Goal: Task Accomplishment & Management: Manage account settings

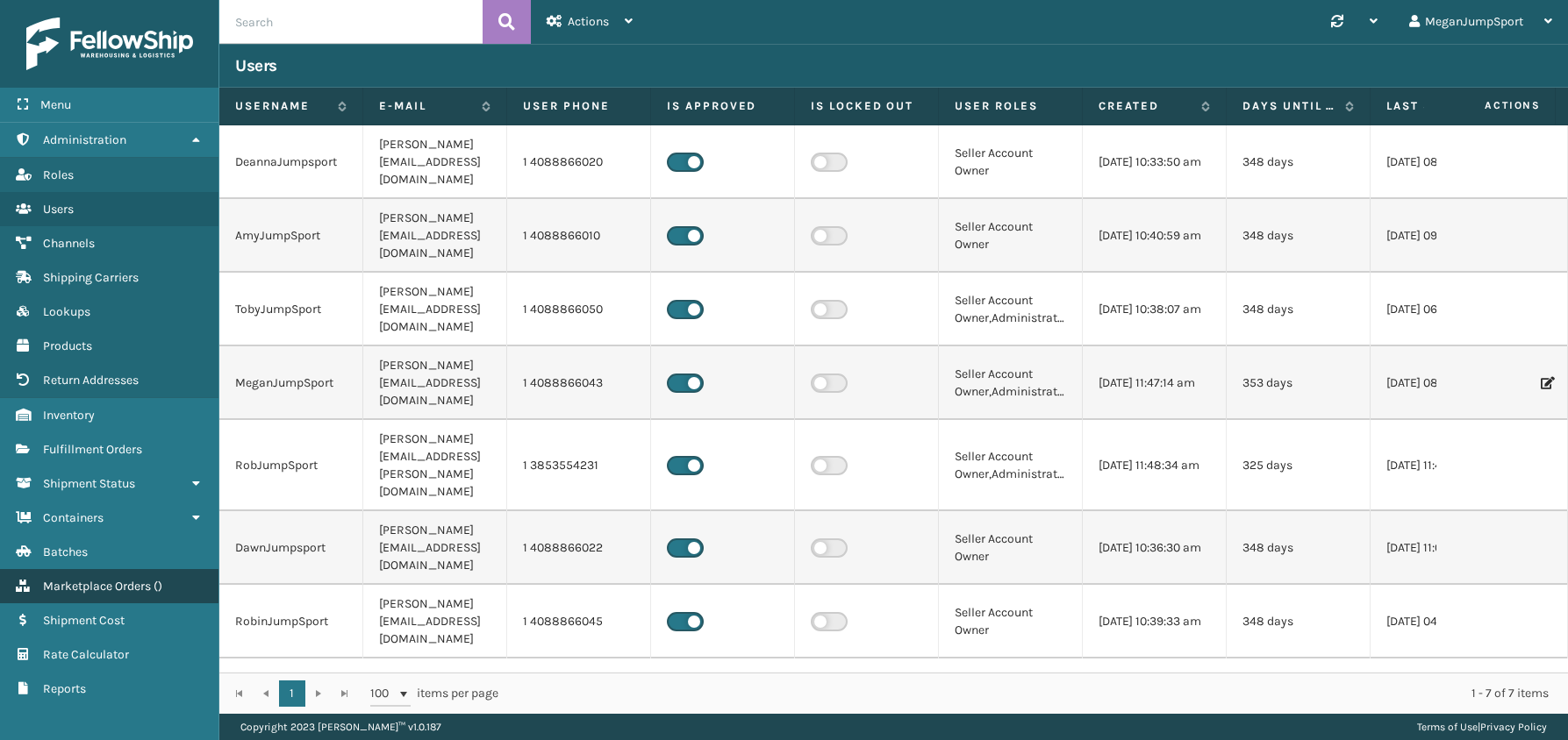
click at [112, 584] on span "Marketplace Orders" at bounding box center [97, 586] width 108 height 15
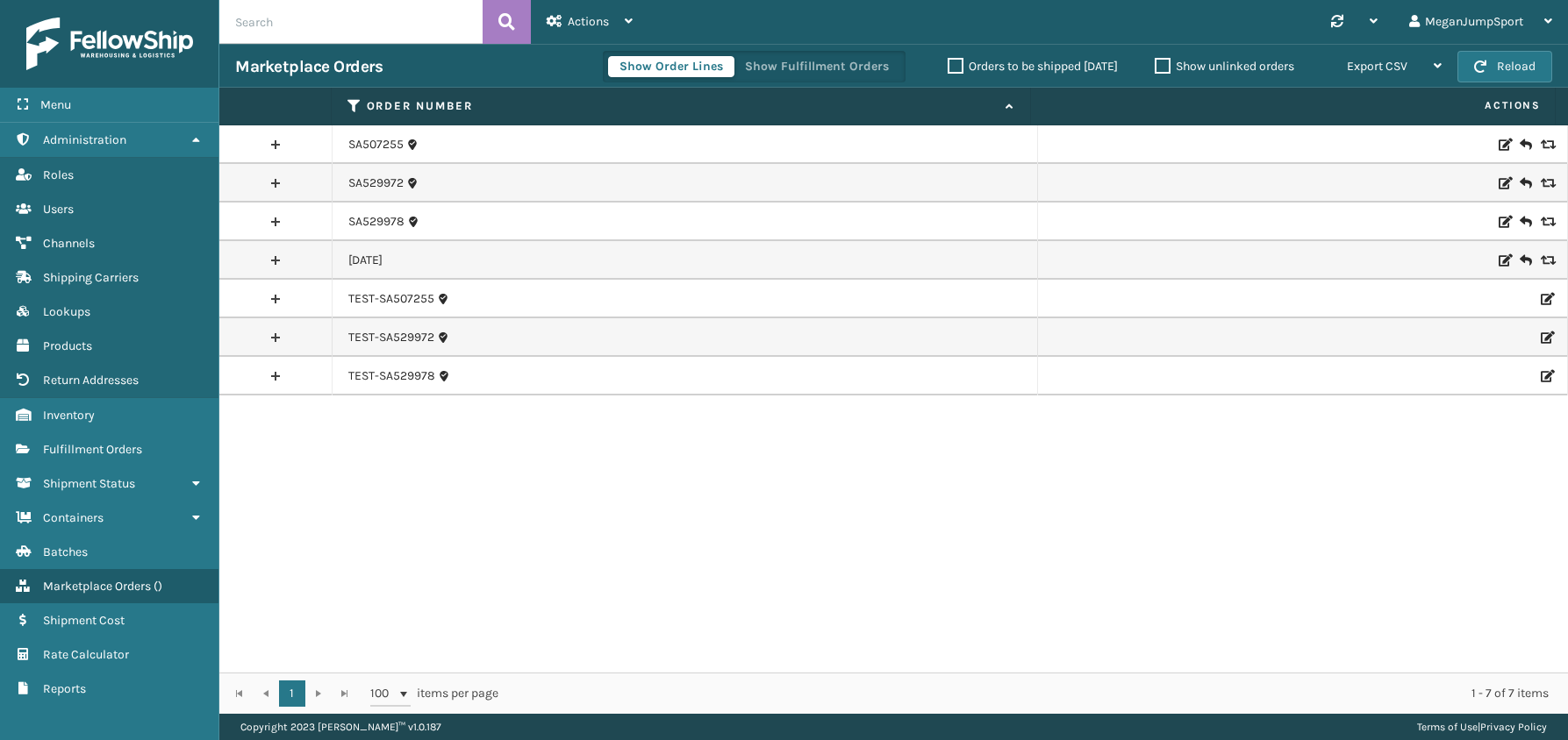
click at [272, 258] on link at bounding box center [275, 260] width 112 height 28
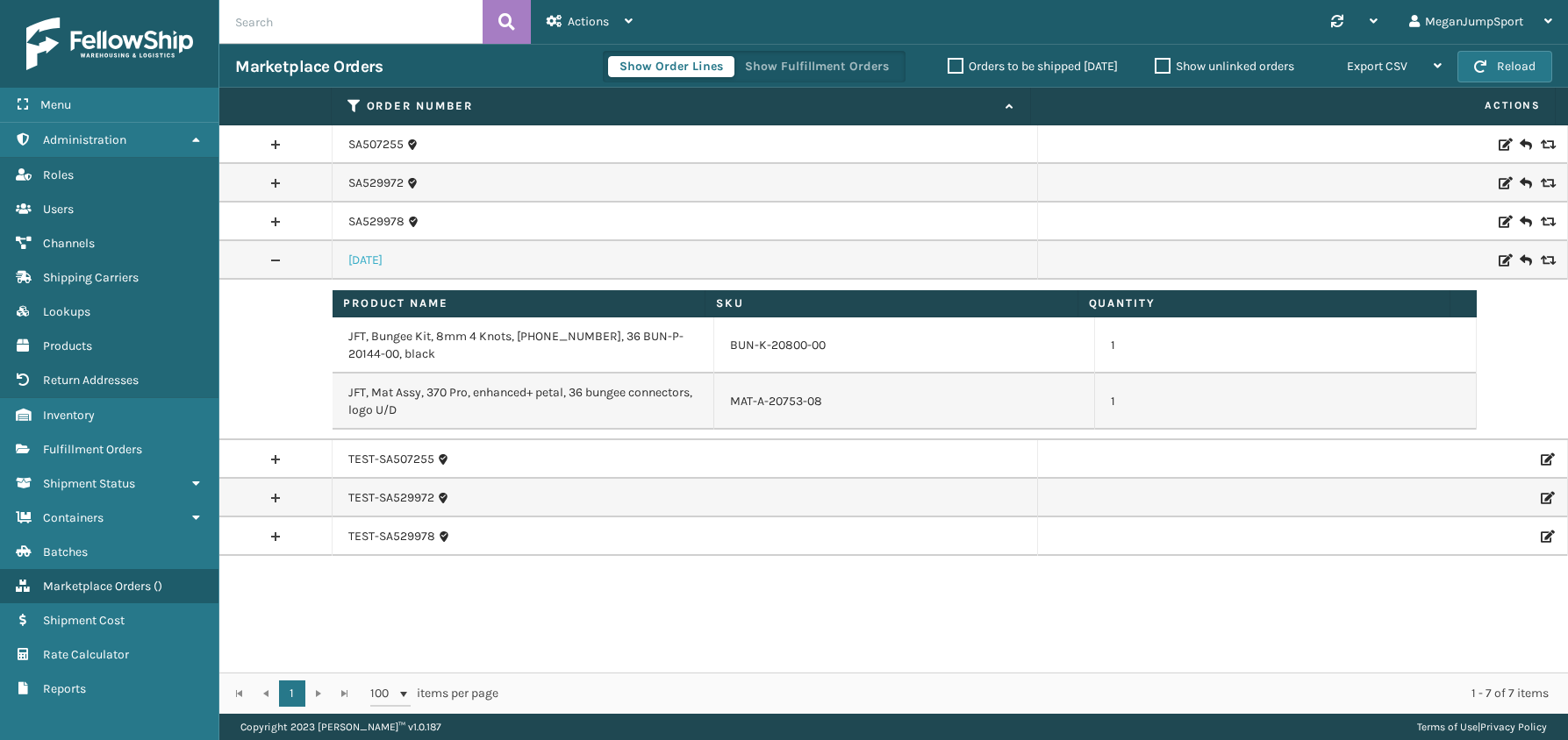
click at [372, 263] on link "[DATE]" at bounding box center [366, 261] width 34 height 18
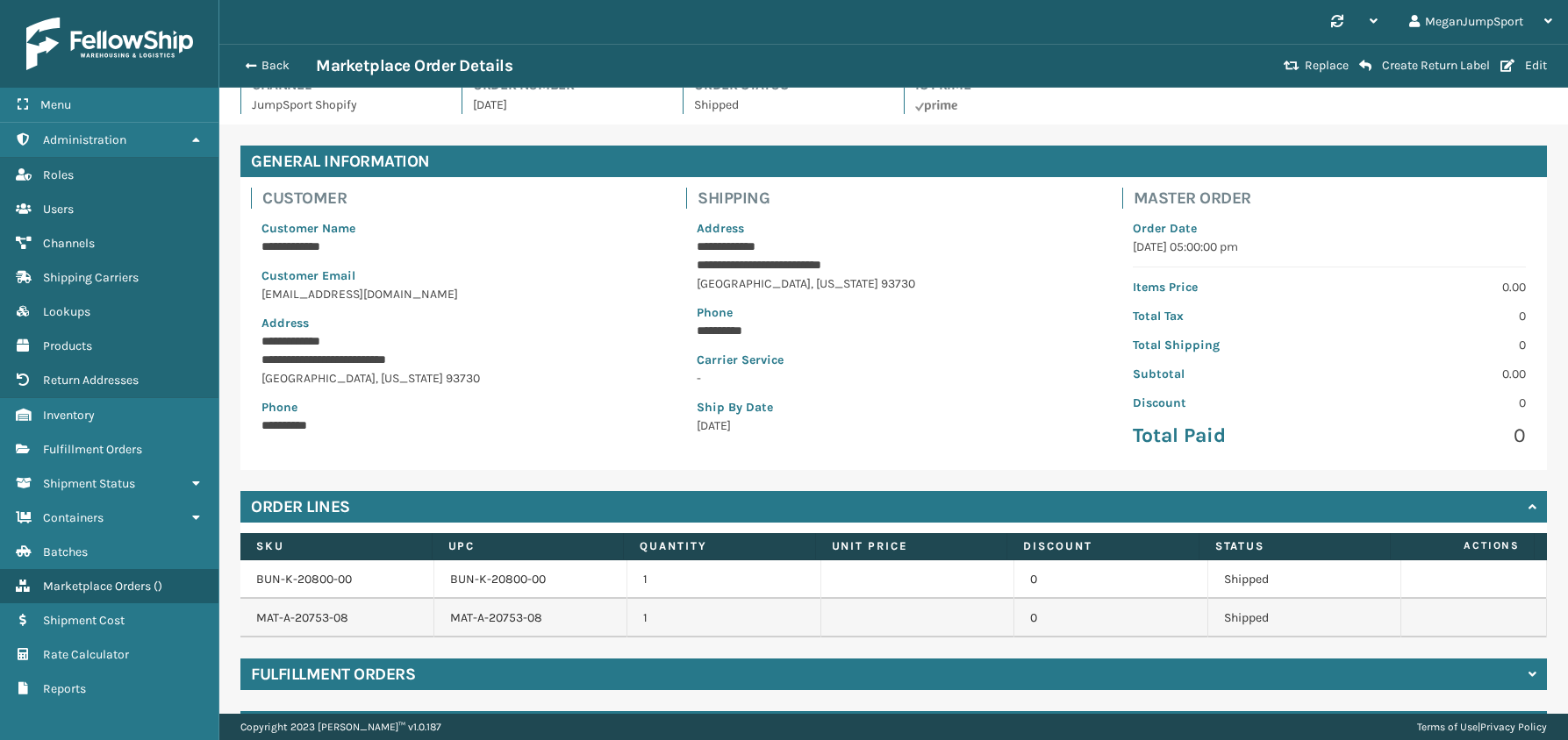
scroll to position [73, 0]
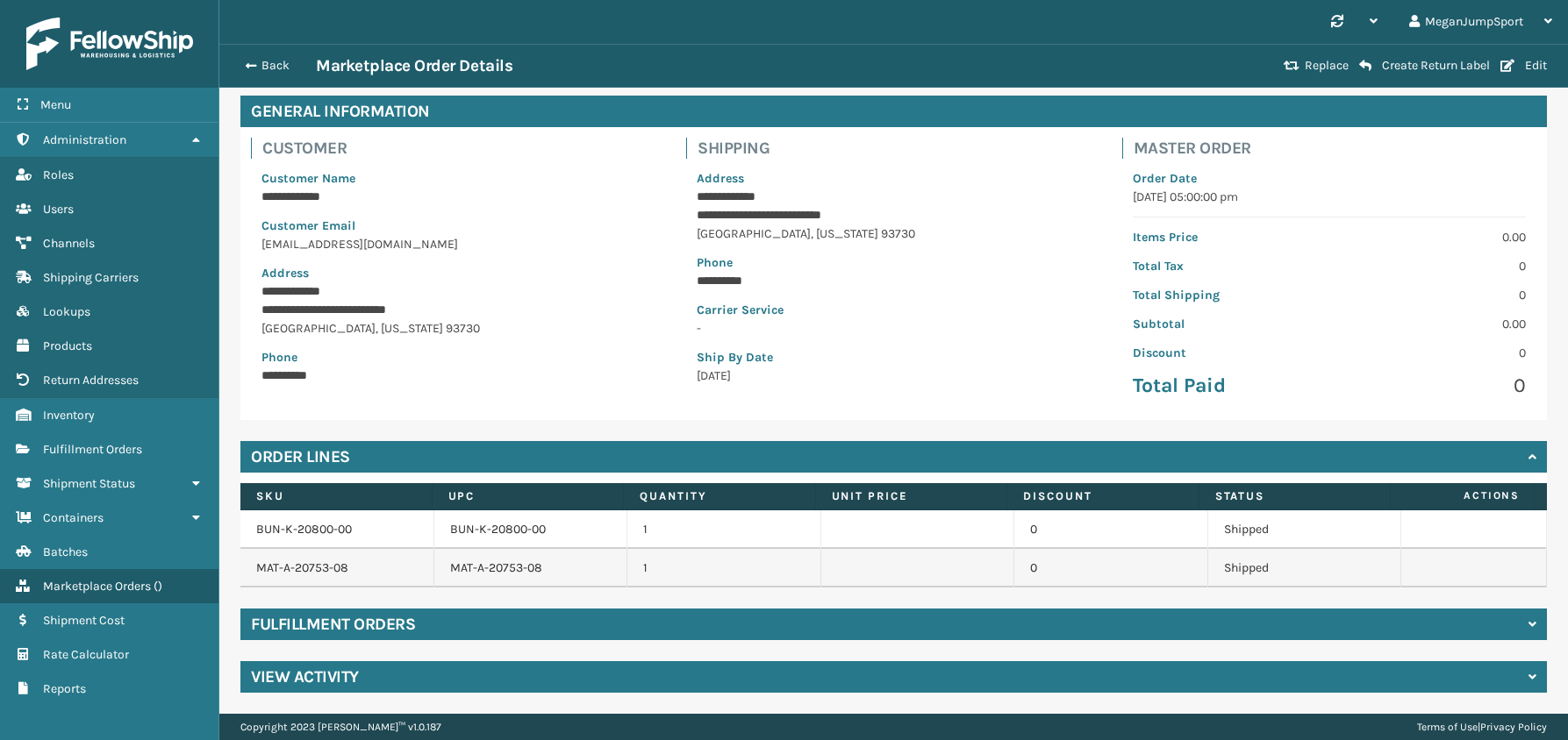
click at [388, 617] on h4 "Fulfillment Orders" at bounding box center [332, 624] width 164 height 21
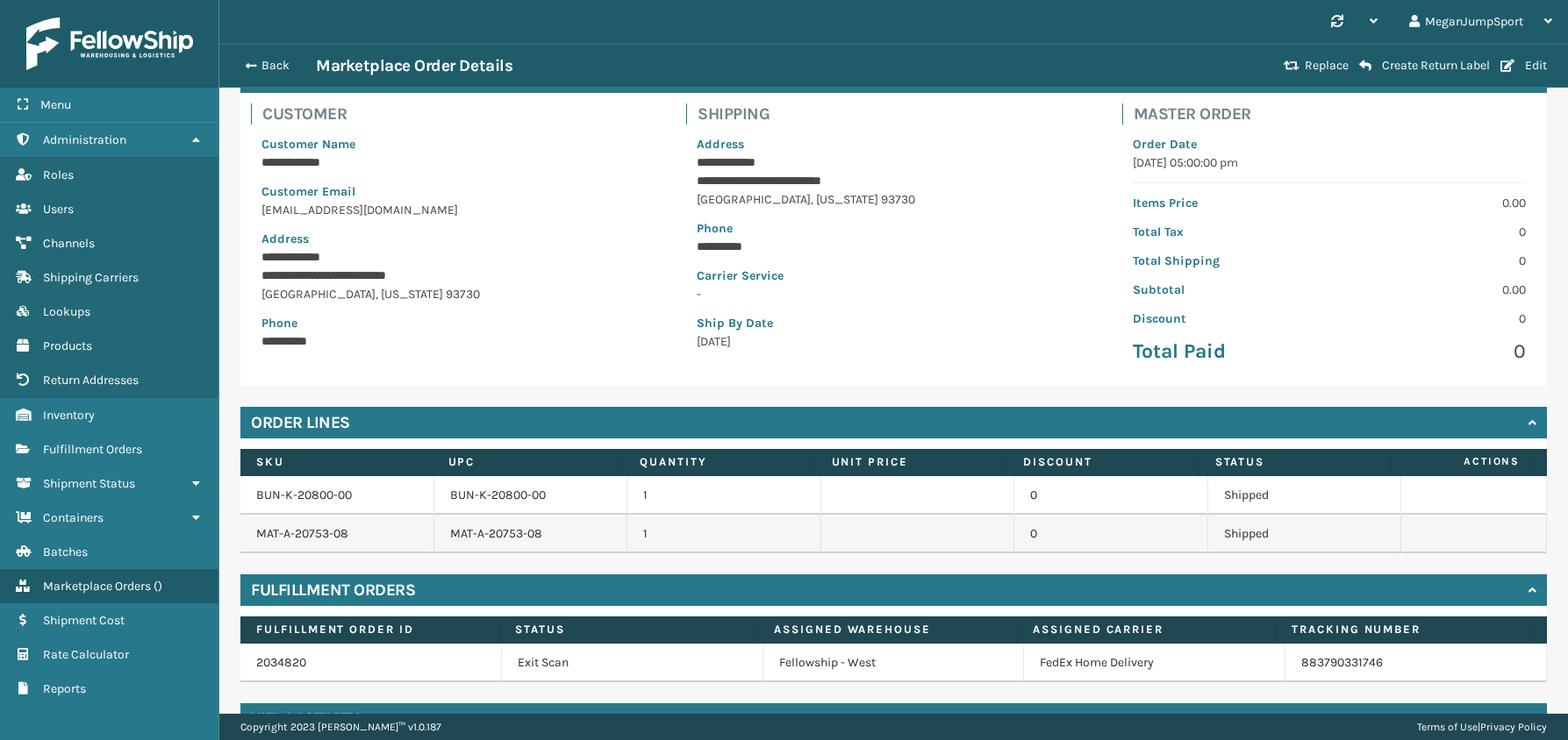
scroll to position [150, 0]
